Goal: Information Seeking & Learning: Learn about a topic

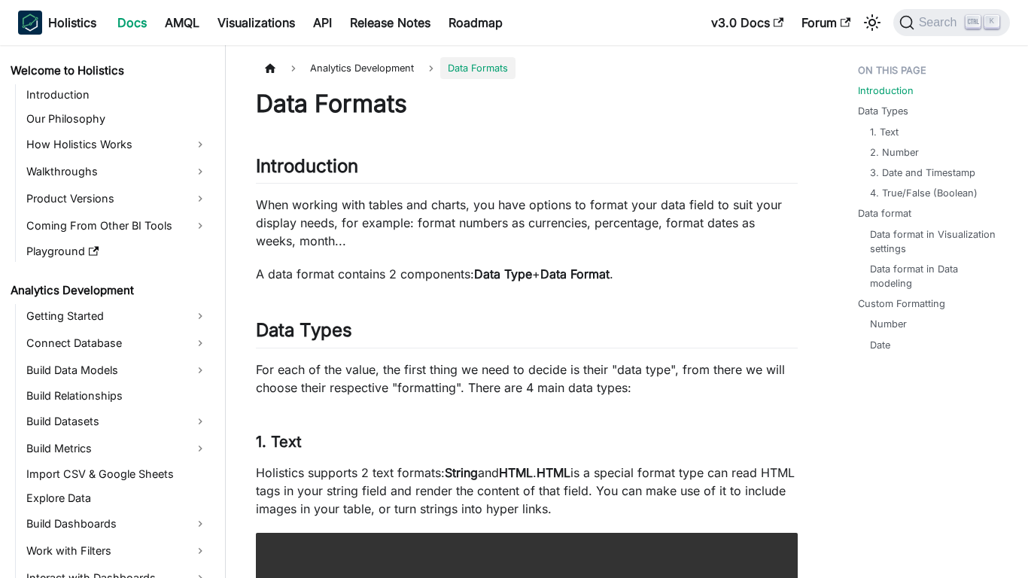
scroll to position [251, 0]
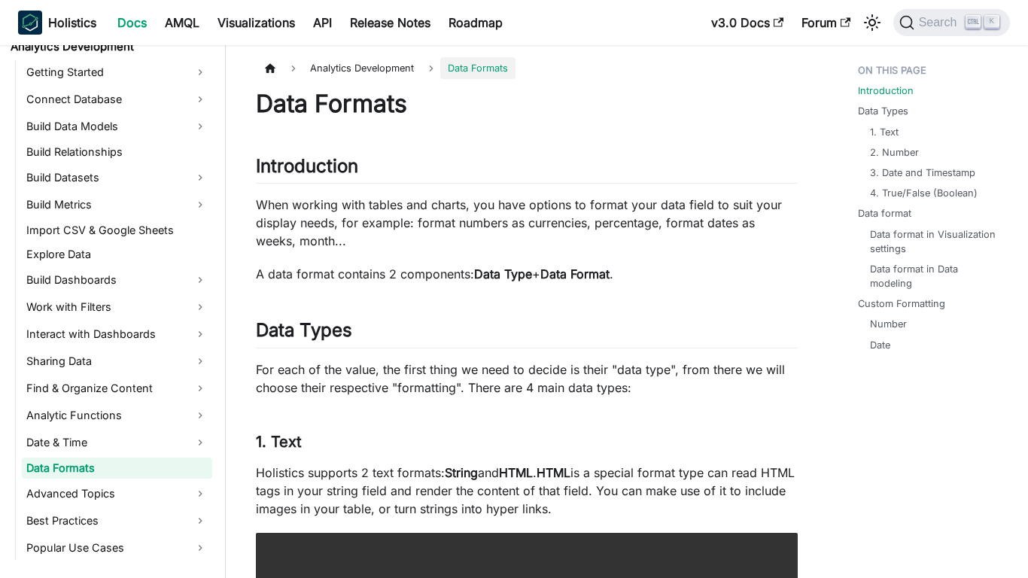
scroll to position [251, 0]
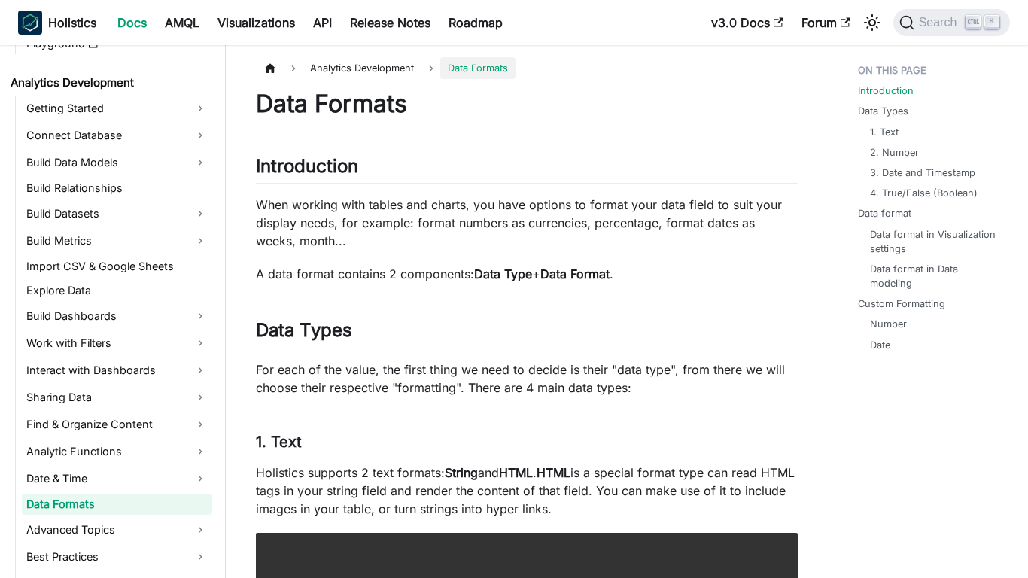
scroll to position [251, 0]
